Goal: Find specific page/section: Find specific page/section

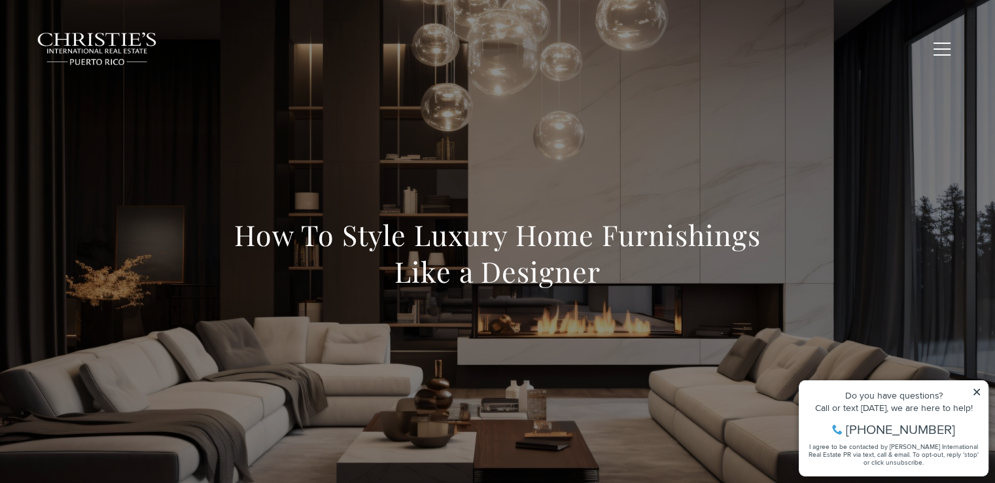
click at [455, 224] on h1 "How To Style Luxury Home Furnishings Like a Designer" at bounding box center [497, 253] width 577 height 73
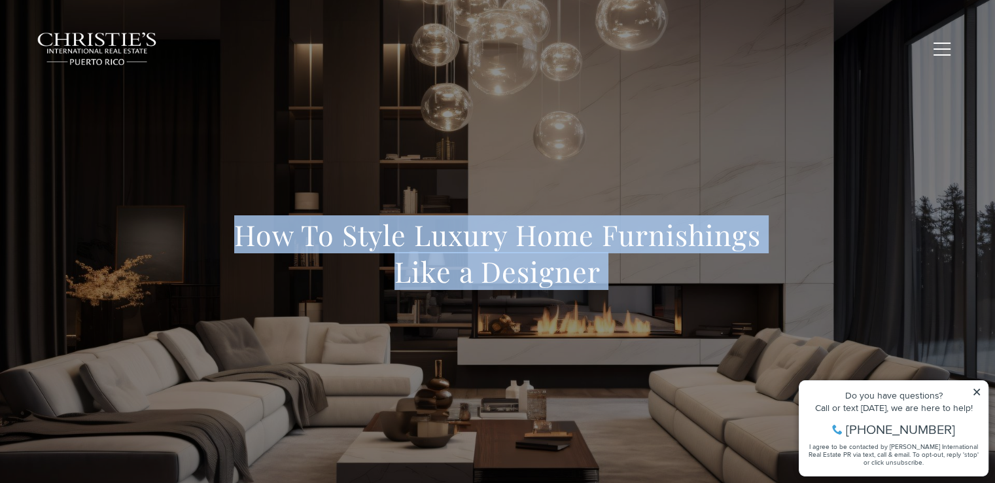
click at [455, 224] on h1 "How To Style Luxury Home Furnishings Like a Designer" at bounding box center [497, 253] width 577 height 73
copy body "How To Style Luxury Home Furnishings Like a Designer"
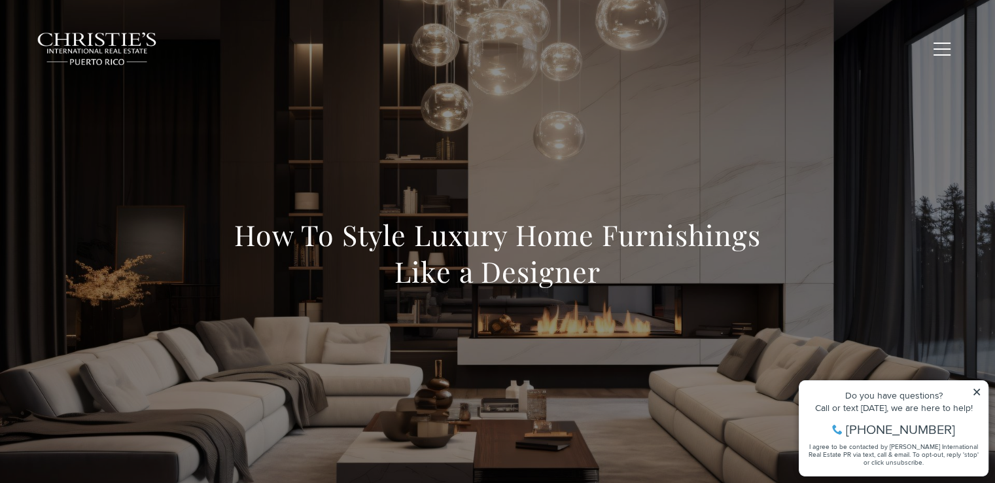
click at [880, 43] on span "Contact Us" at bounding box center [886, 48] width 62 height 11
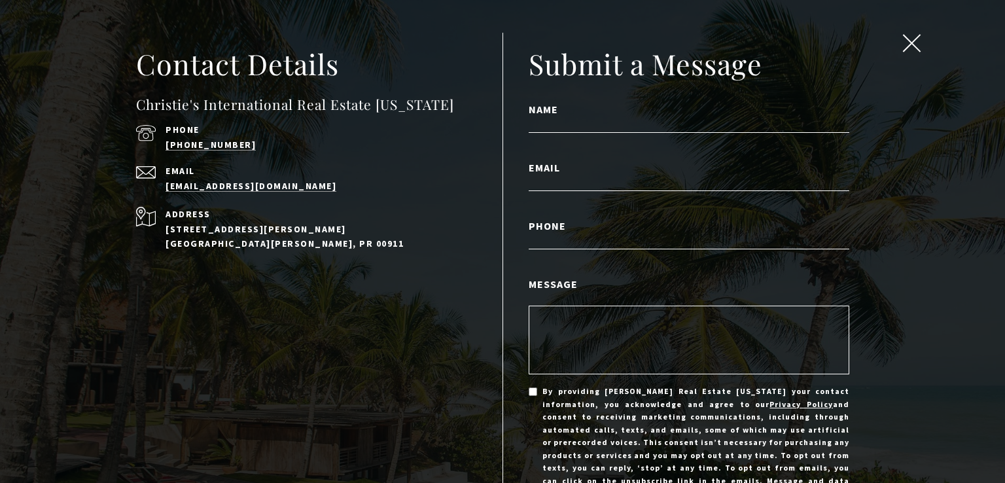
drag, startPoint x: 719, startPoint y: 84, endPoint x: 937, endPoint y: 44, distance: 221.7
click at [937, 44] on div "Contact Details Christie's International Real Estate Puerto Rico Phone (939) 33…" at bounding box center [502, 301] width 1005 height 603
click at [906, 43] on span "close modal" at bounding box center [912, 43] width 17 height 17
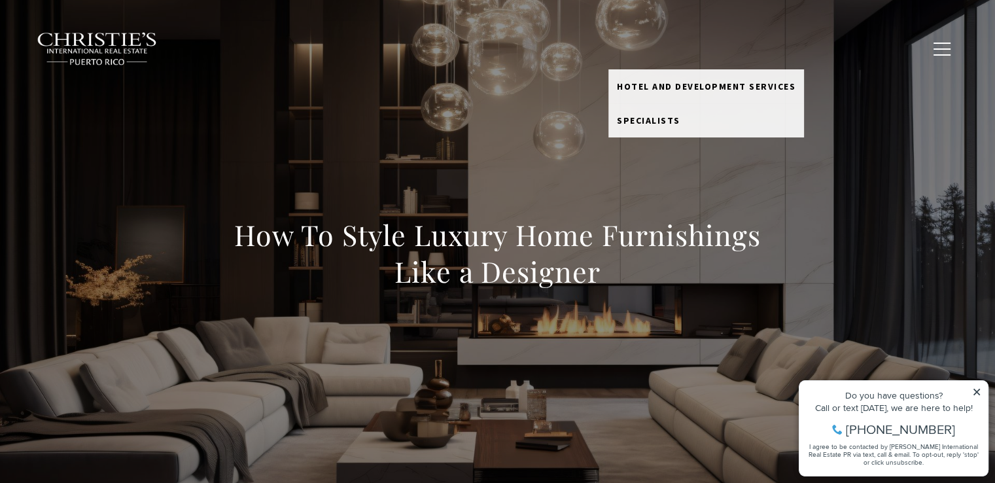
click at [649, 45] on link "Meet the Team" at bounding box center [656, 48] width 94 height 25
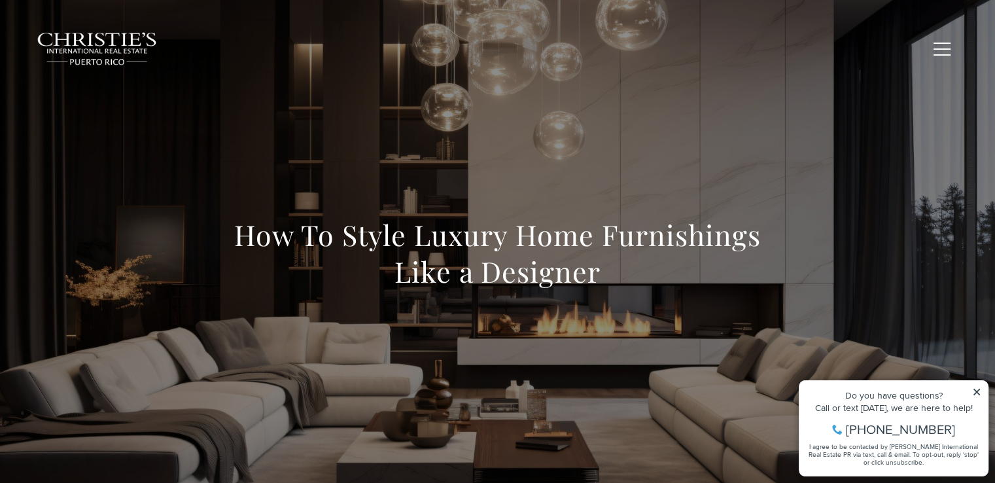
click at [658, 44] on link "Meet the Team" at bounding box center [656, 48] width 94 height 25
click at [956, 53] on button "button" at bounding box center [942, 49] width 34 height 38
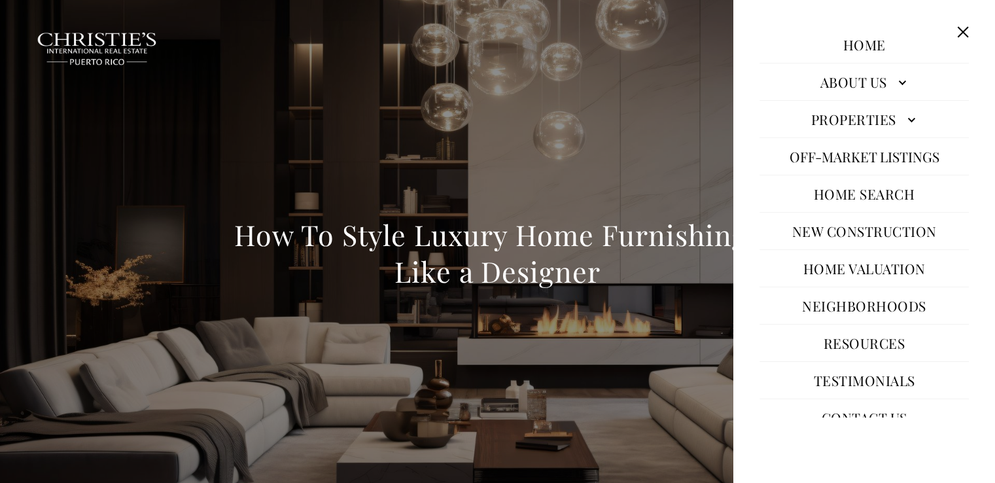
click at [890, 86] on link "About Us" at bounding box center [864, 81] width 209 height 31
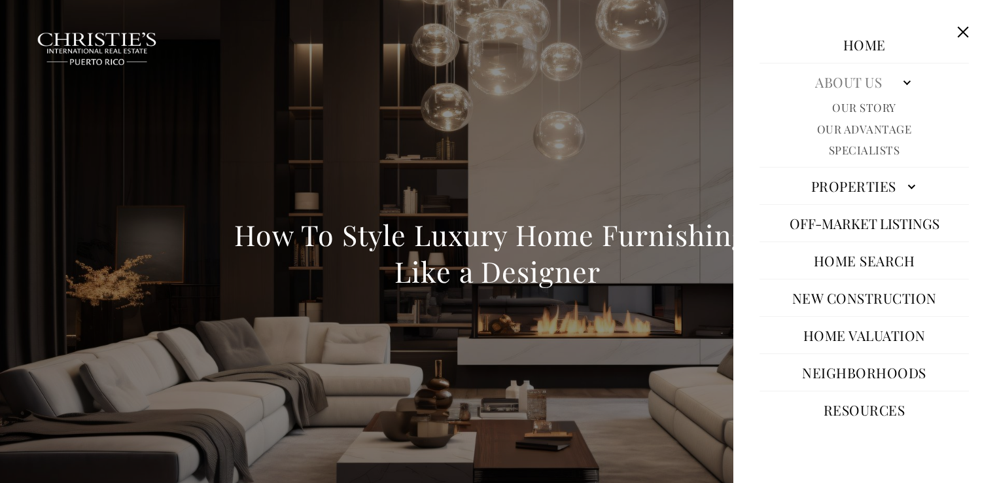
click at [870, 84] on link "About Us" at bounding box center [864, 81] width 209 height 31
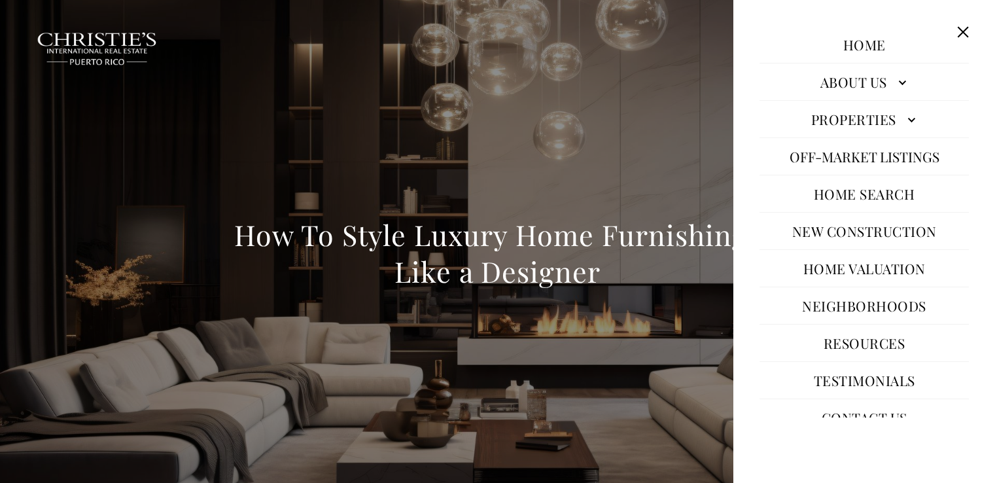
click at [520, 77] on div "Home Search Dorado Beach Rio Grande Humacao Coastal San Juan Guaynabo Puerto Ri…" at bounding box center [498, 48] width 942 height 65
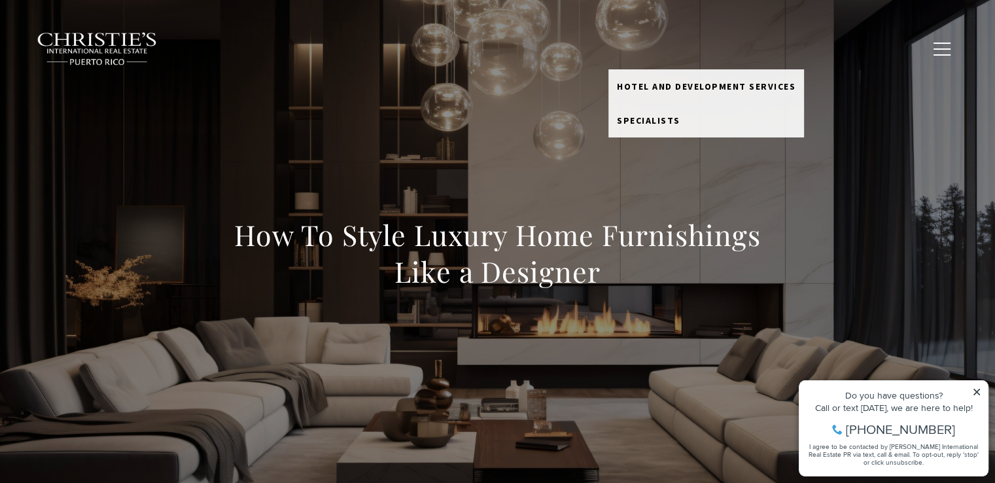
click at [649, 48] on link "Meet the Team" at bounding box center [656, 48] width 94 height 25
click at [670, 52] on link "Meet the Team" at bounding box center [656, 48] width 94 height 25
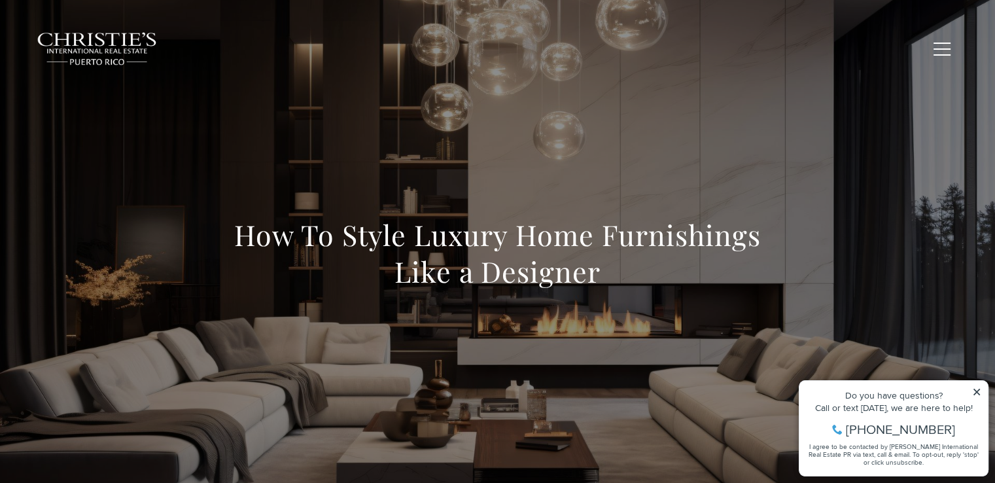
click at [665, 63] on div "Home Search Dorado Beach Rio Grande Humacao Coastal San Juan Guaynabo Puerto Ri…" at bounding box center [498, 49] width 923 height 48
click at [668, 51] on link "Meet the Team" at bounding box center [656, 48] width 94 height 25
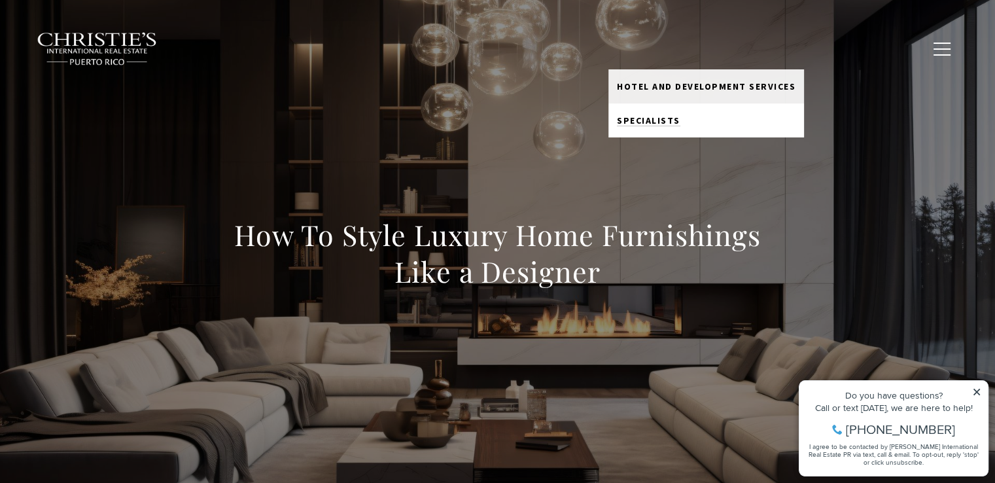
click at [665, 120] on span "Specialists" at bounding box center [648, 121] width 63 height 12
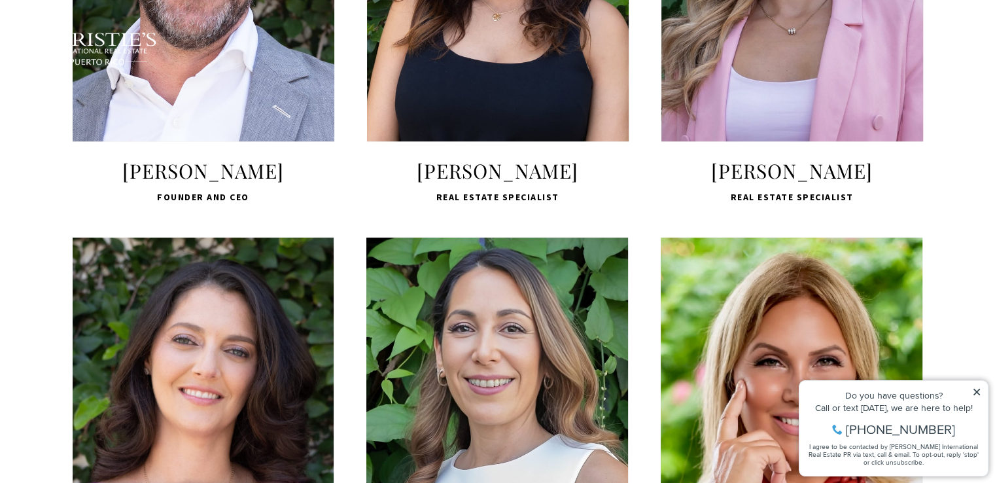
scroll to position [678, 0]
